Goal: Transaction & Acquisition: Book appointment/travel/reservation

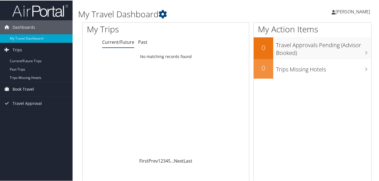
click at [23, 90] on span "Book Travel" at bounding box center [23, 89] width 21 height 14
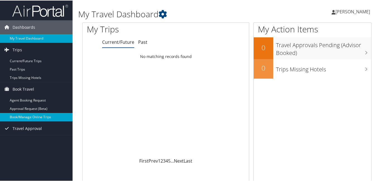
click at [27, 118] on link "Book/Manage Online Trips" at bounding box center [36, 116] width 73 height 8
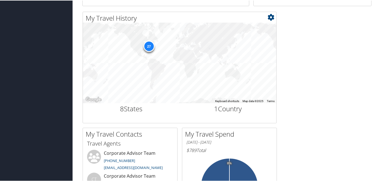
scroll to position [178, 0]
click at [149, 47] on div "27" at bounding box center [148, 45] width 11 height 11
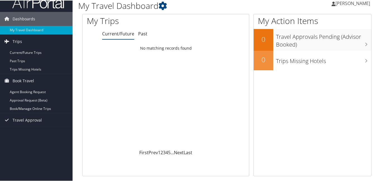
scroll to position [0, 0]
